Goal: Task Accomplishment & Management: Manage account settings

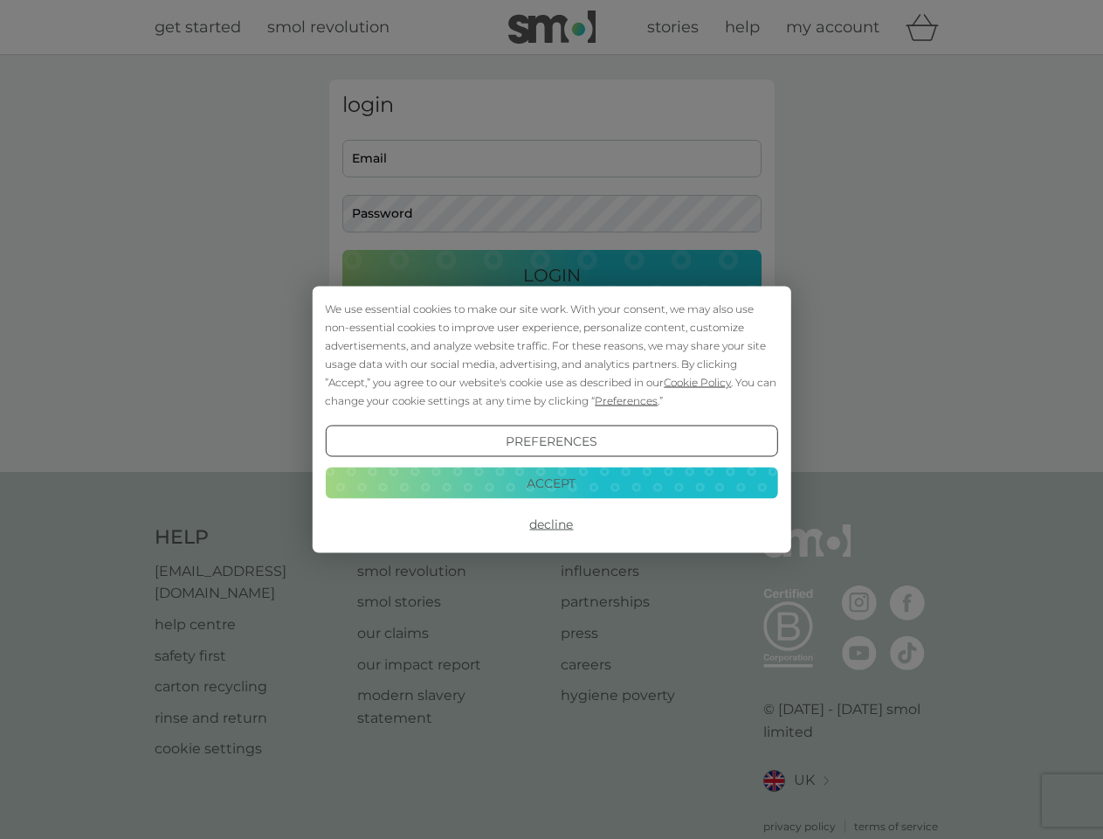
click at [698, 382] on span "Cookie Policy" at bounding box center [697, 382] width 67 height 13
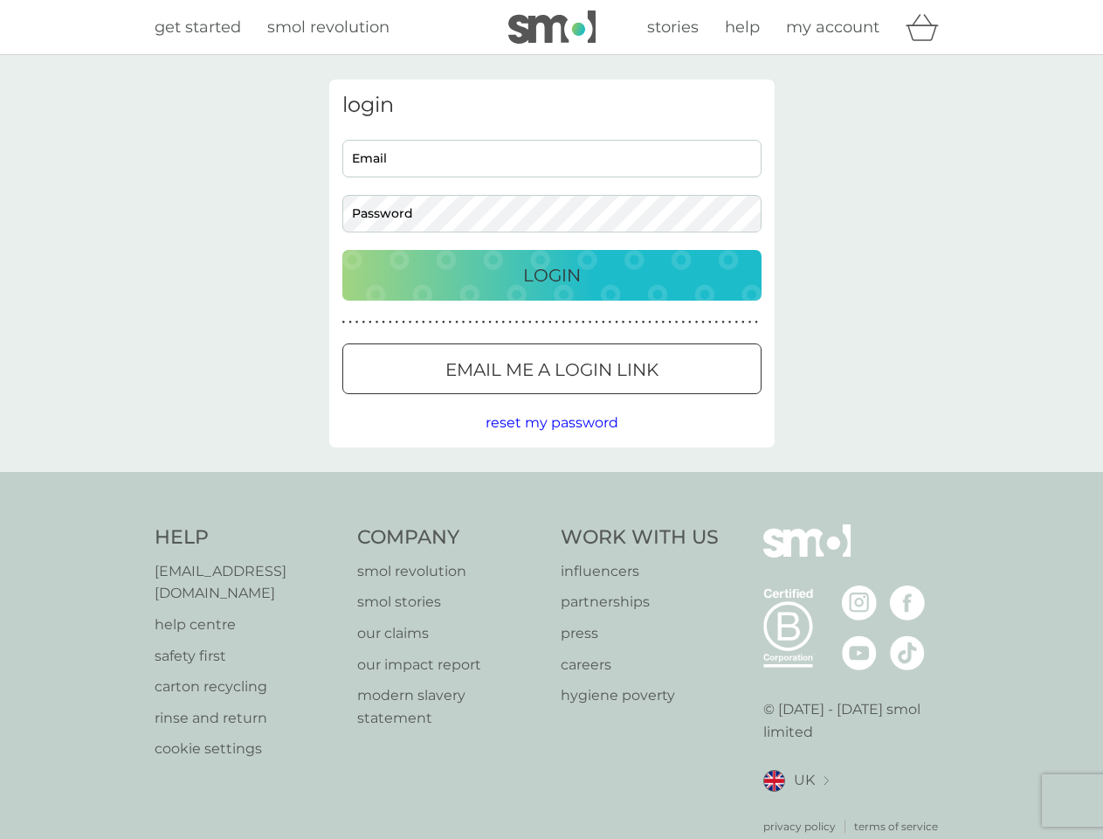
click at [625, 400] on div "login Email Password Login ● ● ● ● ● ● ● ● ● ● ● ● ● ● ● ● ● ● ● ● ● ● ● ● ● ● …" at bounding box center [551, 263] width 445 height 368
click at [551, 441] on div "login Email Password Login ● ● ● ● ● ● ● ● ● ● ● ● ● ● ● ● ● ● ● ● ● ● ● ● ● ● …" at bounding box center [551, 263] width 445 height 368
click at [551, 524] on div "Help [EMAIL_ADDRESS][DOMAIN_NAME] help centre safety first carton recycling rin…" at bounding box center [552, 679] width 795 height 310
click at [551, 482] on div "Help [EMAIL_ADDRESS][DOMAIN_NAME] help centre safety first carton recycling rin…" at bounding box center [551, 679] width 1103 height 415
